Goal: Transaction & Acquisition: Purchase product/service

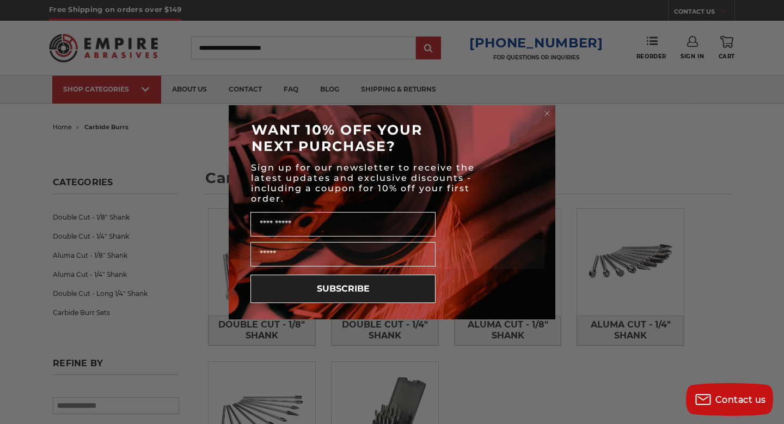
click at [548, 111] on circle "Close dialog" at bounding box center [547, 113] width 10 height 10
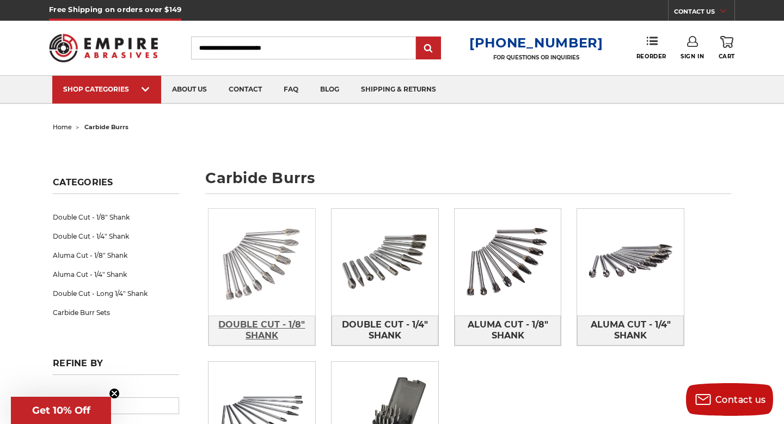
click at [237, 318] on span "Double Cut - 1/8" Shank" at bounding box center [262, 329] width 106 height 29
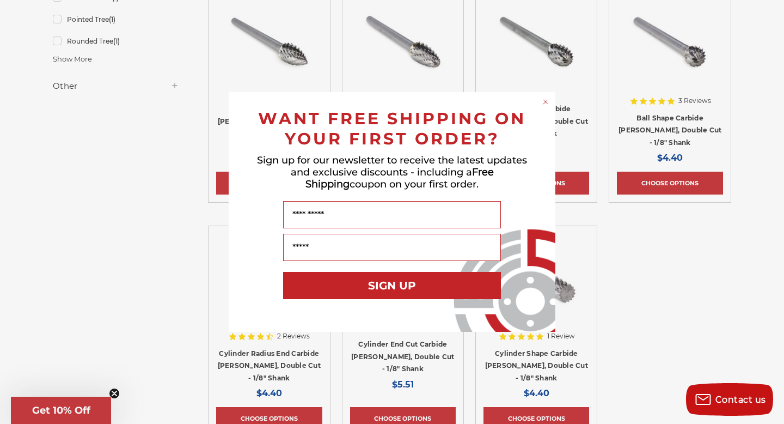
scroll to position [493, 0]
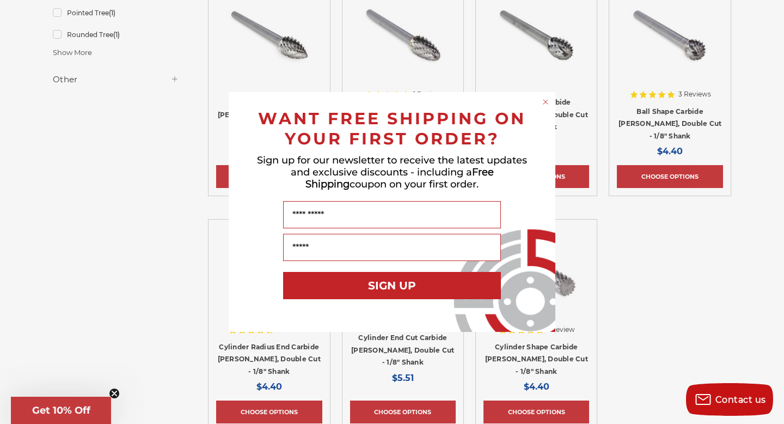
click at [650, 293] on div "Close dialog WANT FREE SHIPPING ON YOUR FIRST ORDER? Sign up for our newsletter…" at bounding box center [392, 212] width 784 height 424
click at [512, 369] on div "Close dialog WANT FREE SHIPPING ON YOUR FIRST ORDER? Sign up for our newsletter…" at bounding box center [392, 212] width 784 height 424
click at [546, 102] on icon "Close dialog" at bounding box center [545, 101] width 11 height 11
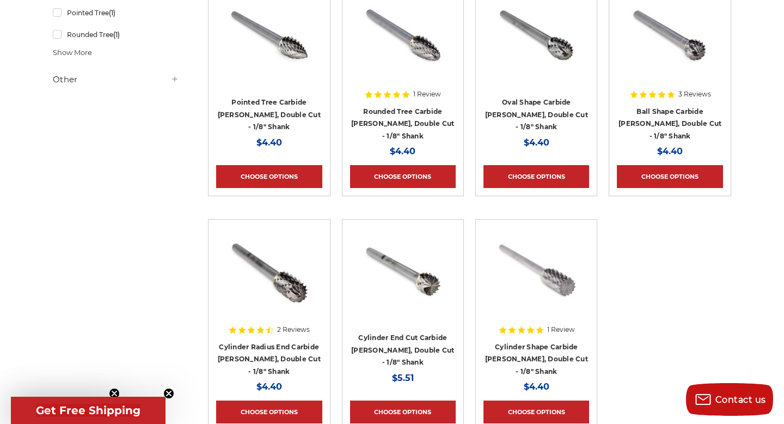
click at [535, 356] on h4 "Cylinder Shape Carbide Burr, Double Cut - 1/8" Shank" at bounding box center [536, 358] width 106 height 37
click at [540, 344] on h4 "Cylinder Shape Carbide Burr, Double Cut - 1/8" Shank" at bounding box center [536, 358] width 106 height 37
click at [538, 347] on link "Cylinder Shape Carbide Burr, Double Cut - 1/8" Shank" at bounding box center [536, 358] width 103 height 33
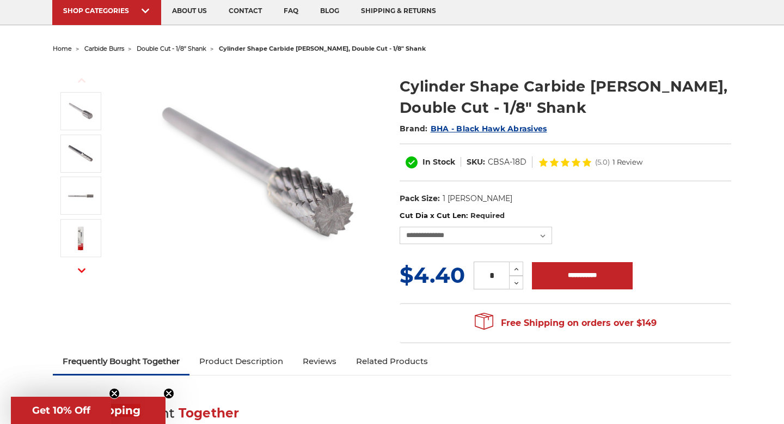
scroll to position [81, 0]
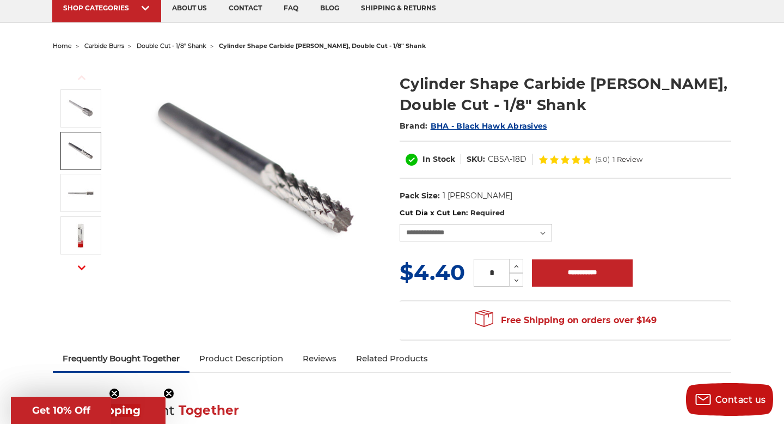
click at [82, 144] on img at bounding box center [80, 150] width 27 height 27
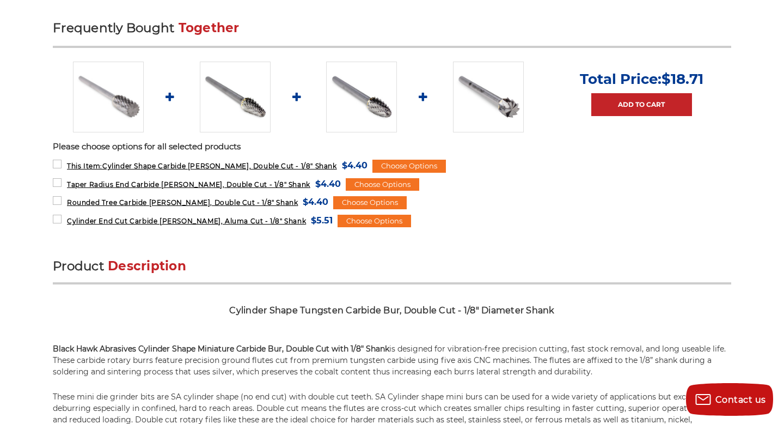
scroll to position [468, 0]
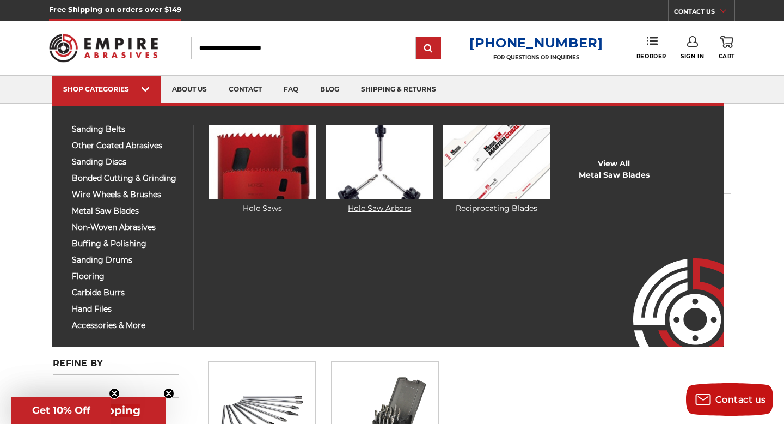
click at [370, 199] on link "Hole Saw Arbors" at bounding box center [379, 169] width 107 height 89
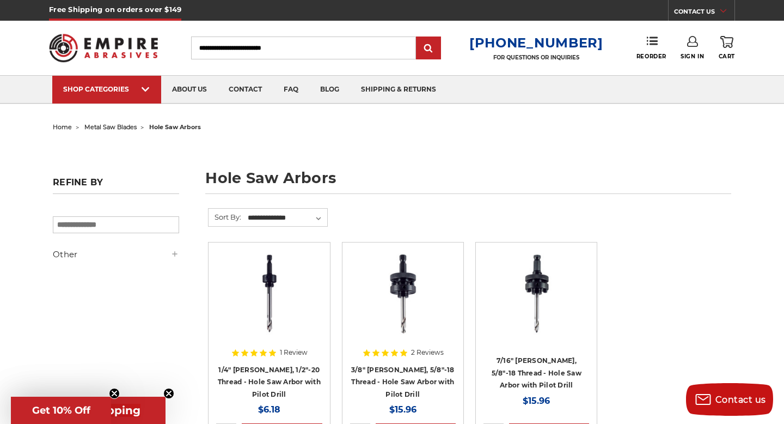
click at [108, 45] on img at bounding box center [103, 48] width 109 height 42
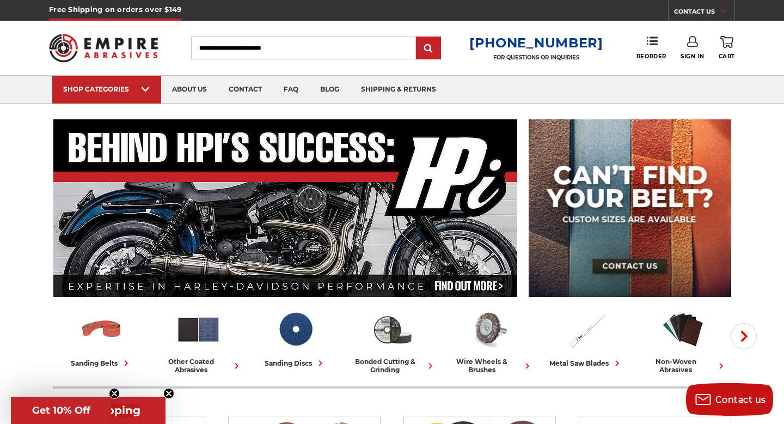
click at [385, 208] on img at bounding box center [285, 207] width 464 height 177
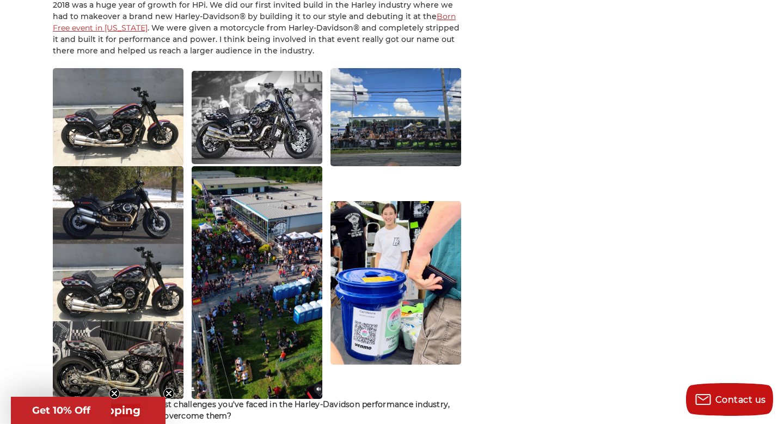
scroll to position [2229, 0]
